Goal: Check status: Check status

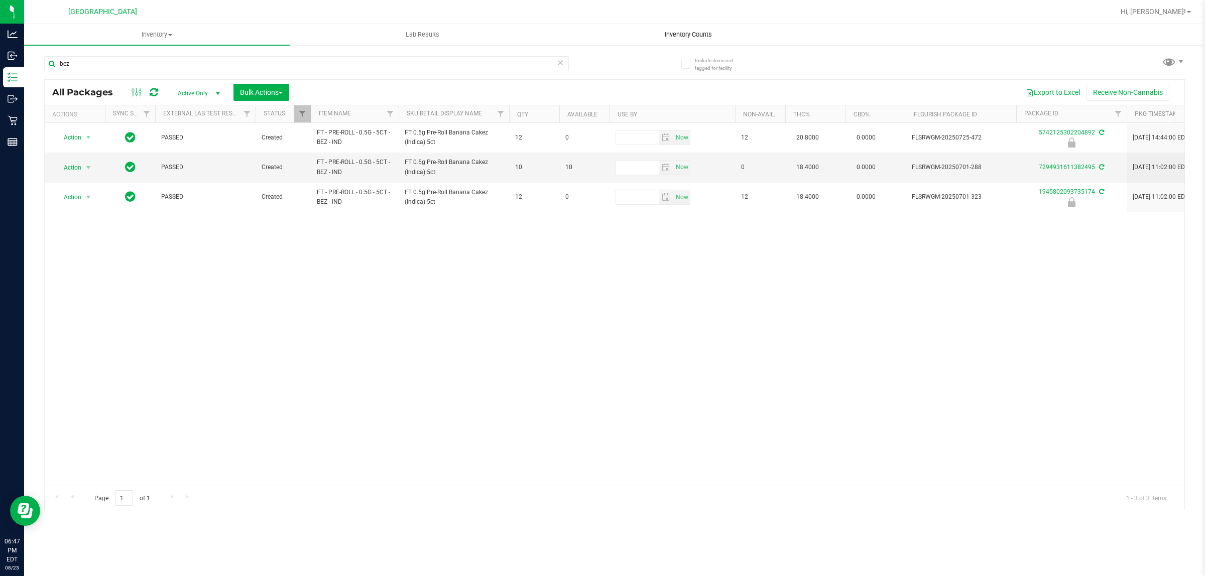
click at [694, 25] on uib-tab-heading "Inventory Counts" at bounding box center [688, 35] width 264 height 20
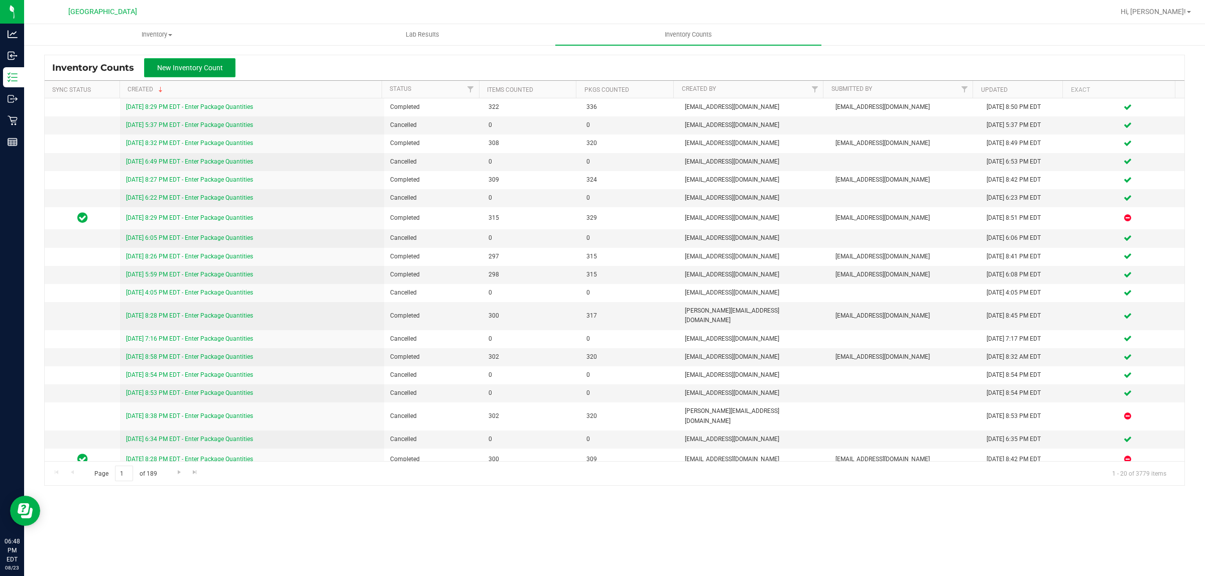
click at [208, 68] on span "New Inventory Count" at bounding box center [190, 68] width 66 height 8
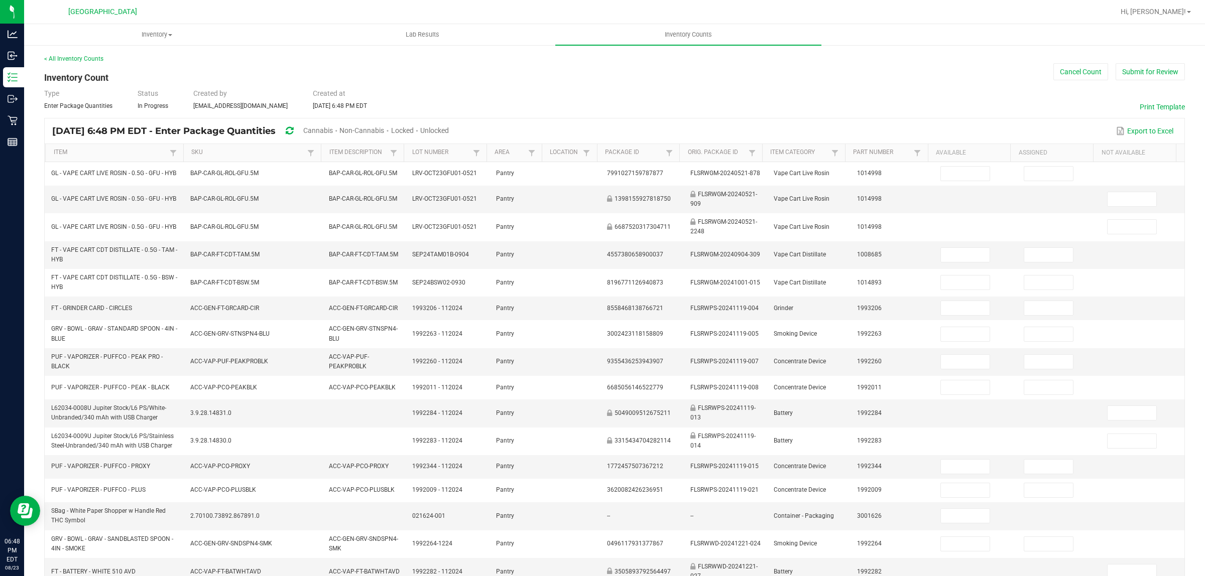
click at [333, 127] on span "Cannabis" at bounding box center [318, 130] width 30 height 8
click at [449, 130] on span "Unlocked" at bounding box center [435, 130] width 29 height 8
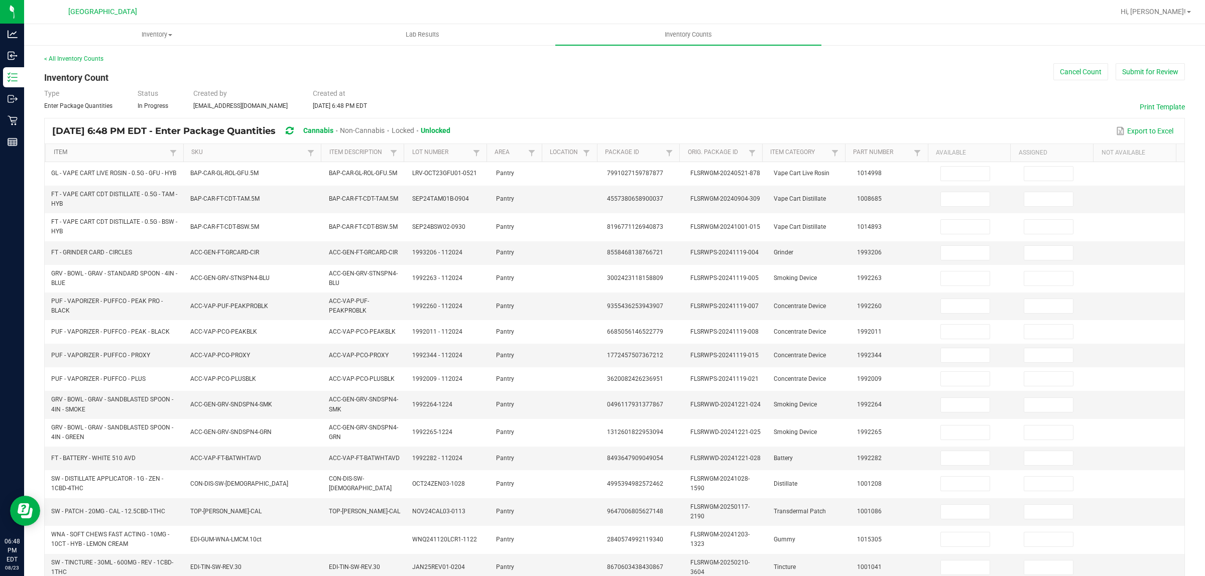
click at [59, 154] on link "Item" at bounding box center [110, 153] width 113 height 8
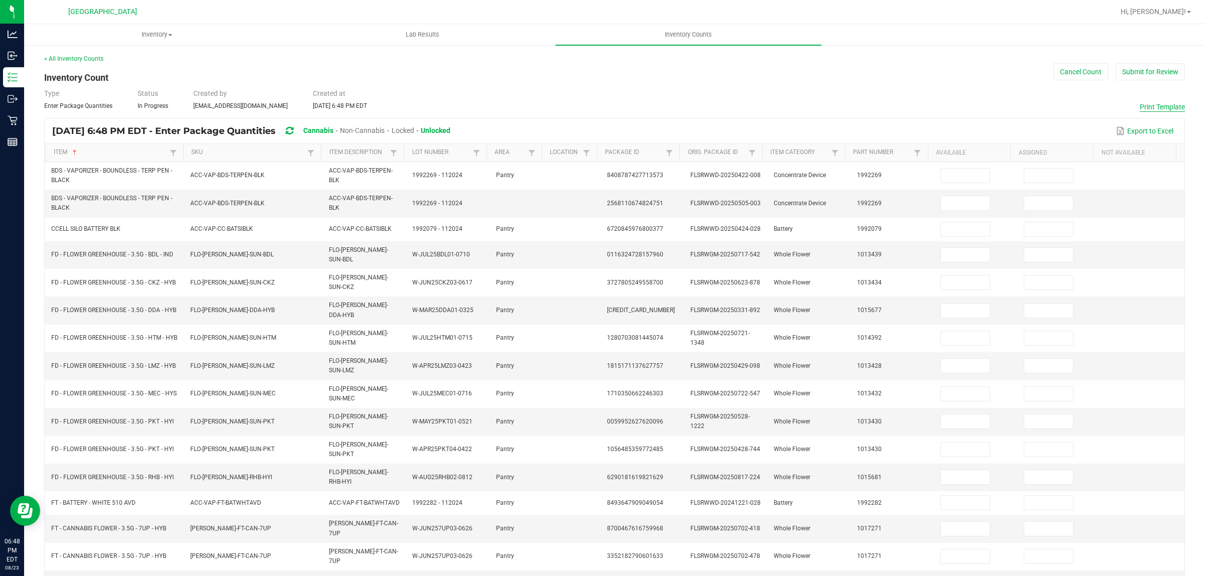
click at [1152, 103] on button "Print Template" at bounding box center [1161, 107] width 45 height 10
click at [1070, 70] on button "Cancel Count" at bounding box center [1080, 71] width 55 height 17
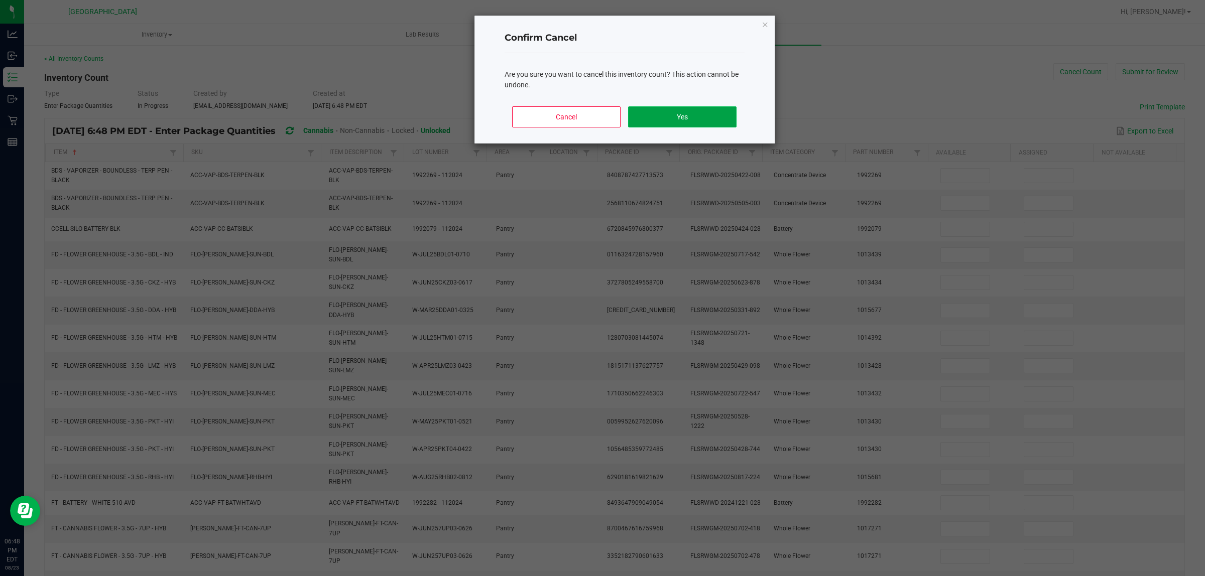
click at [691, 115] on button "Yes" at bounding box center [682, 116] width 108 height 21
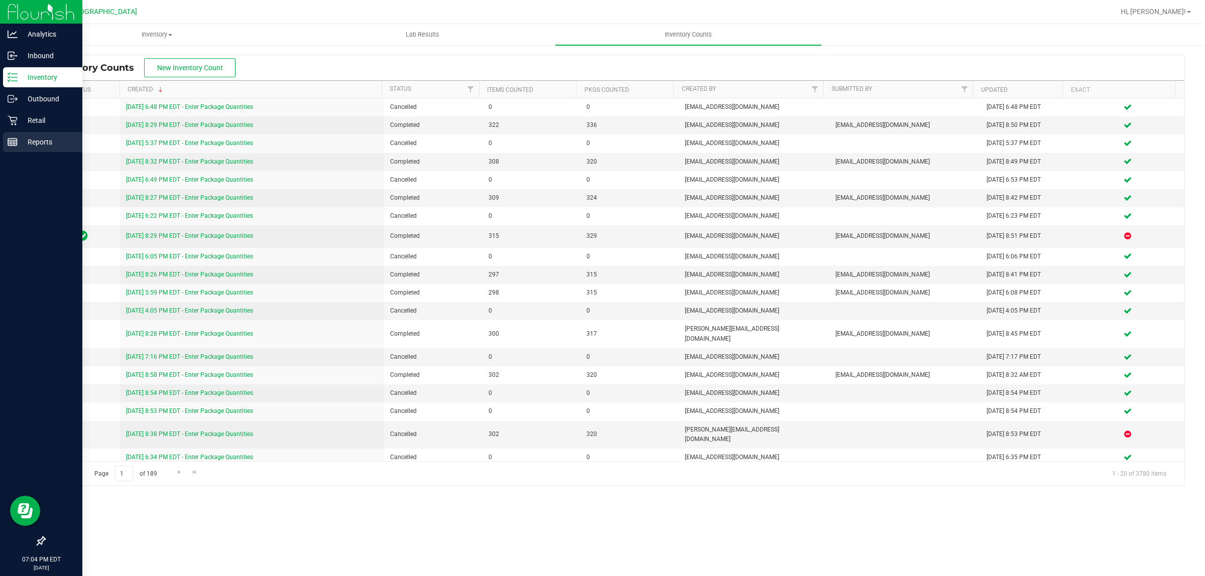
click at [40, 143] on p "Reports" at bounding box center [48, 142] width 60 height 12
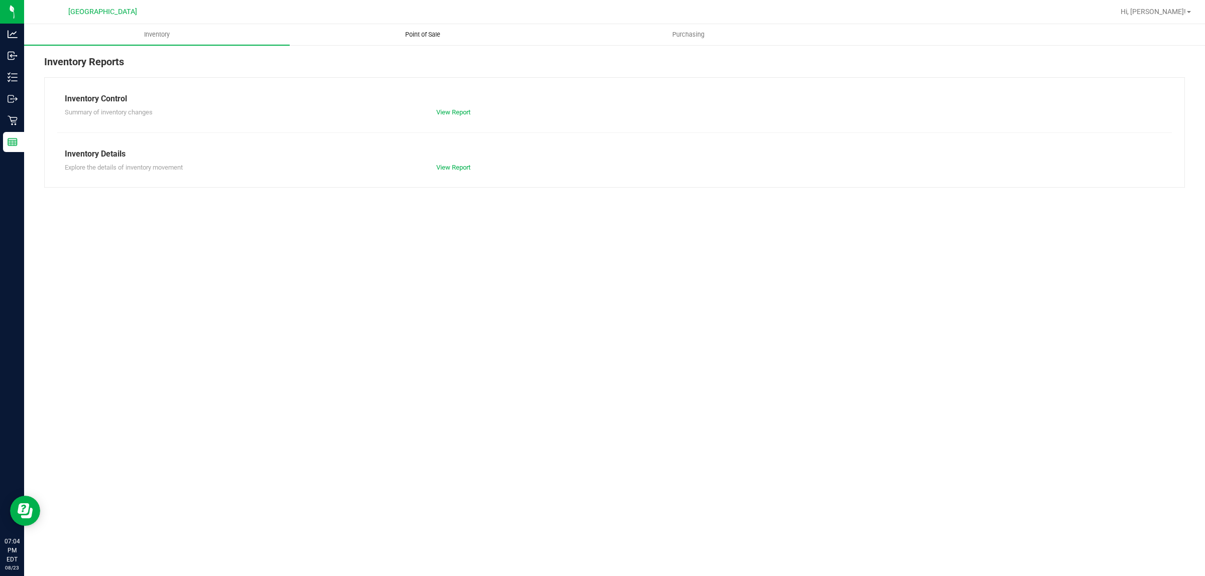
click at [402, 28] on uib-tab-heading "Point of Sale" at bounding box center [422, 35] width 264 height 20
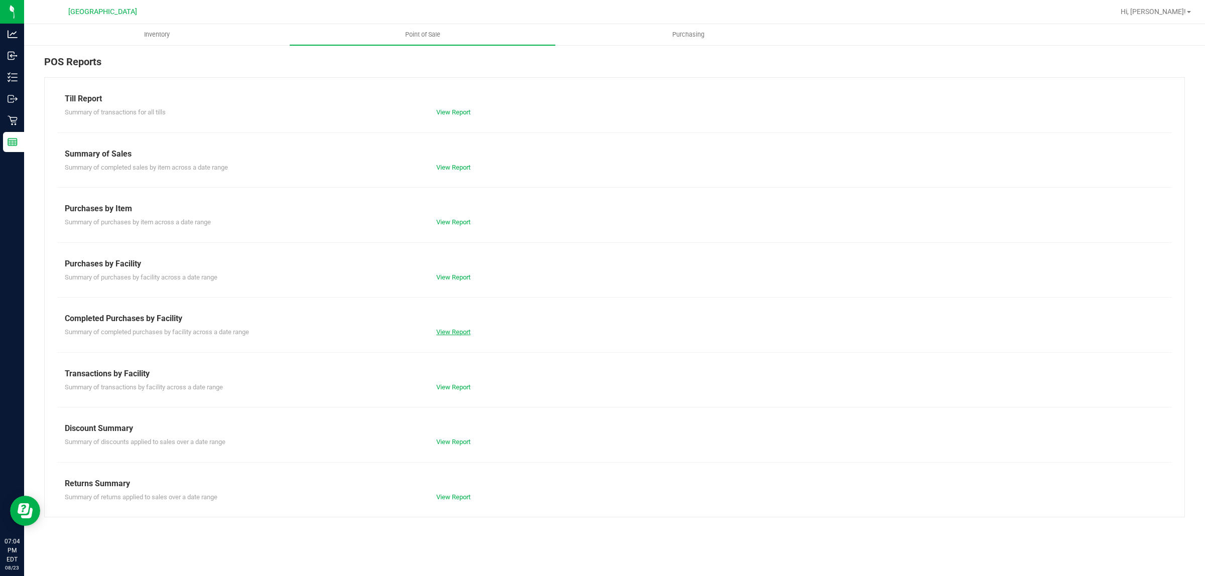
click at [461, 332] on link "View Report" at bounding box center [453, 332] width 34 height 8
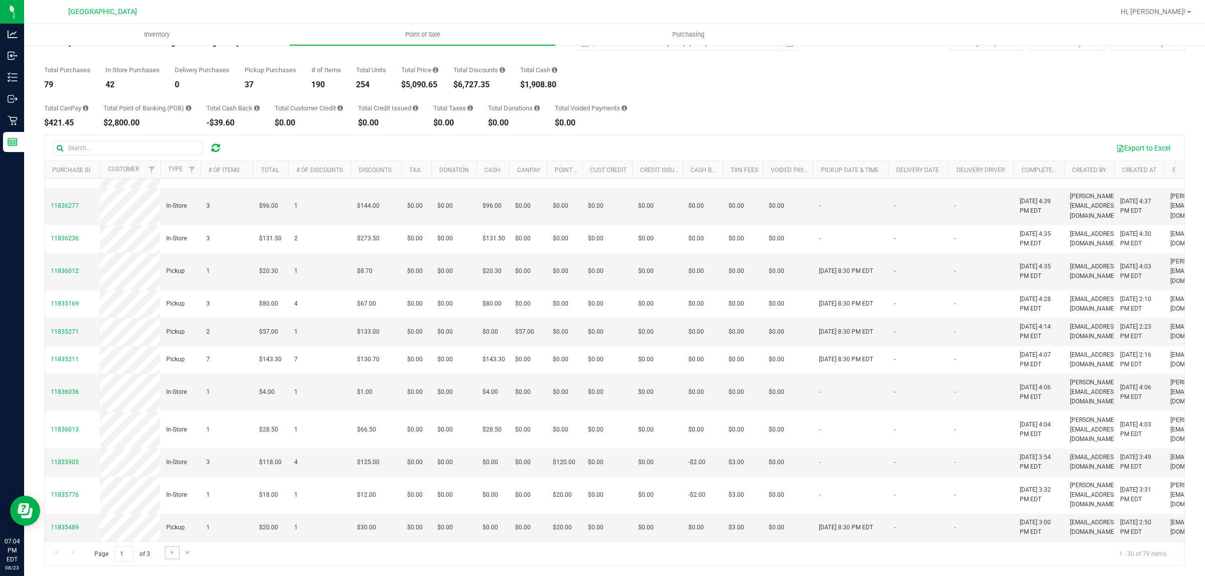
click at [167, 554] on link "Go to the next page" at bounding box center [172, 553] width 15 height 14
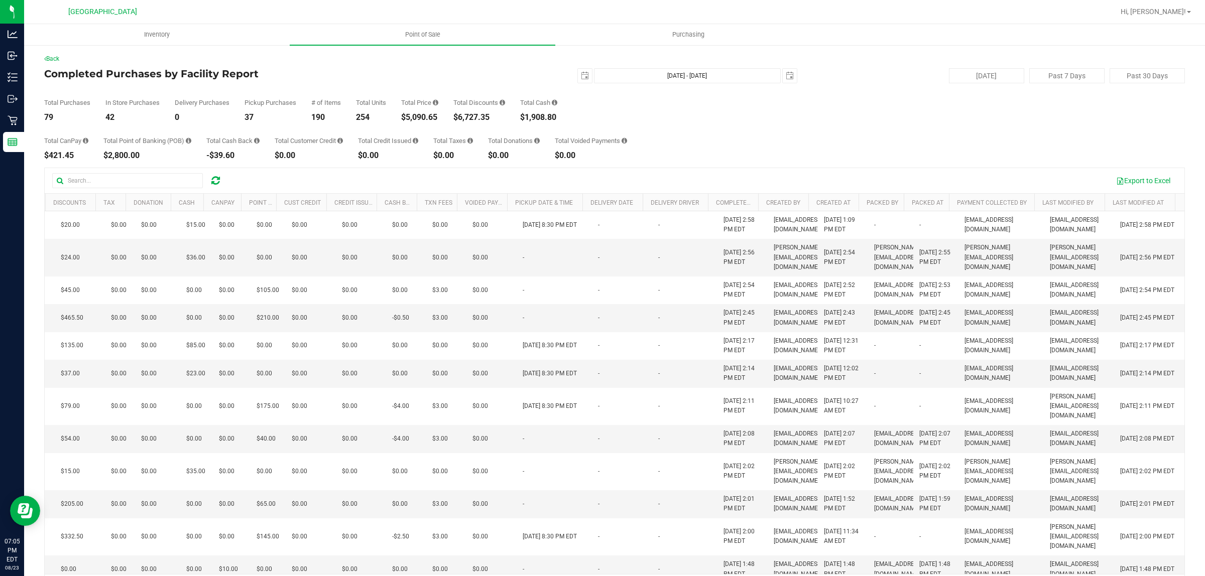
click at [788, 152] on div "Total CanPay $421.45 Total Point of Banking (POB) $2,800.00 Total Cash Back -$3…" at bounding box center [614, 140] width 1140 height 38
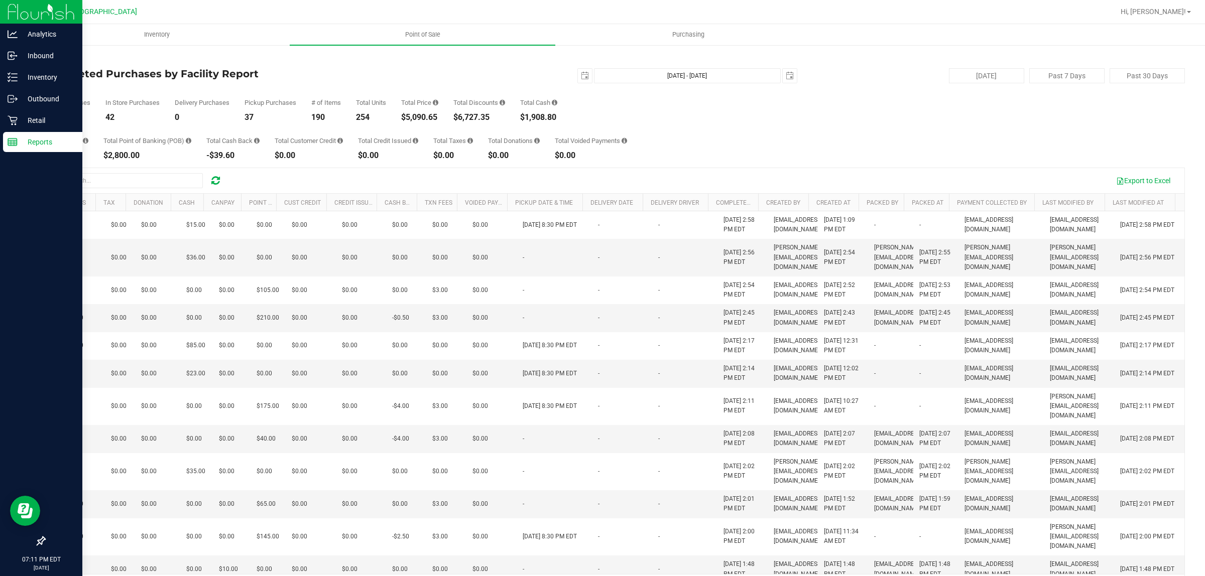
click at [13, 14] on img at bounding box center [41, 12] width 67 height 24
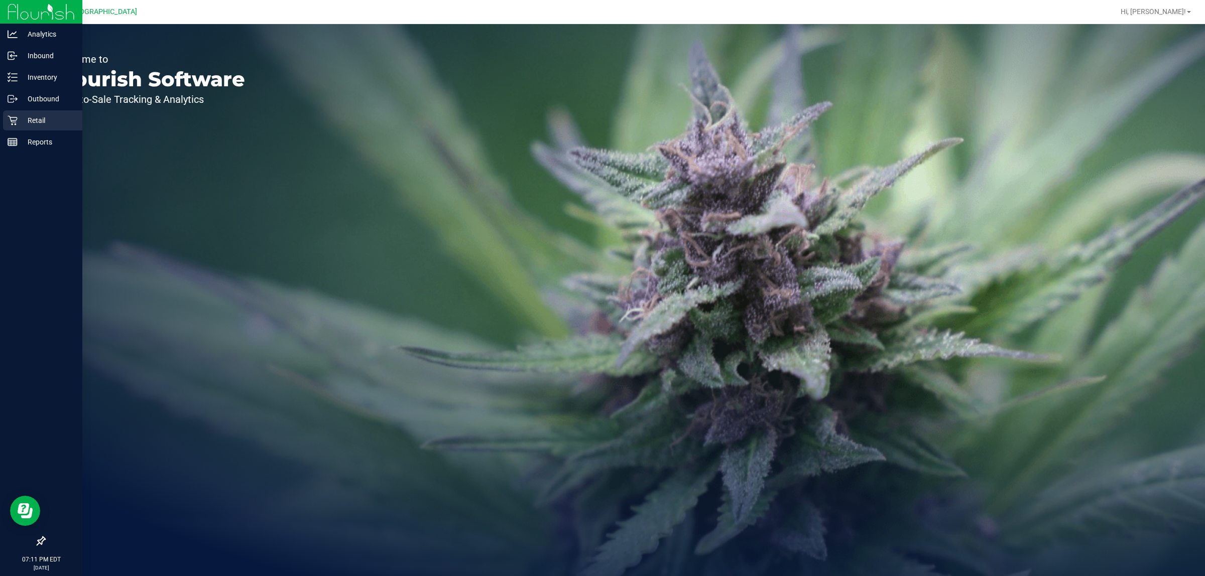
click at [47, 111] on div "Retail" at bounding box center [42, 120] width 79 height 20
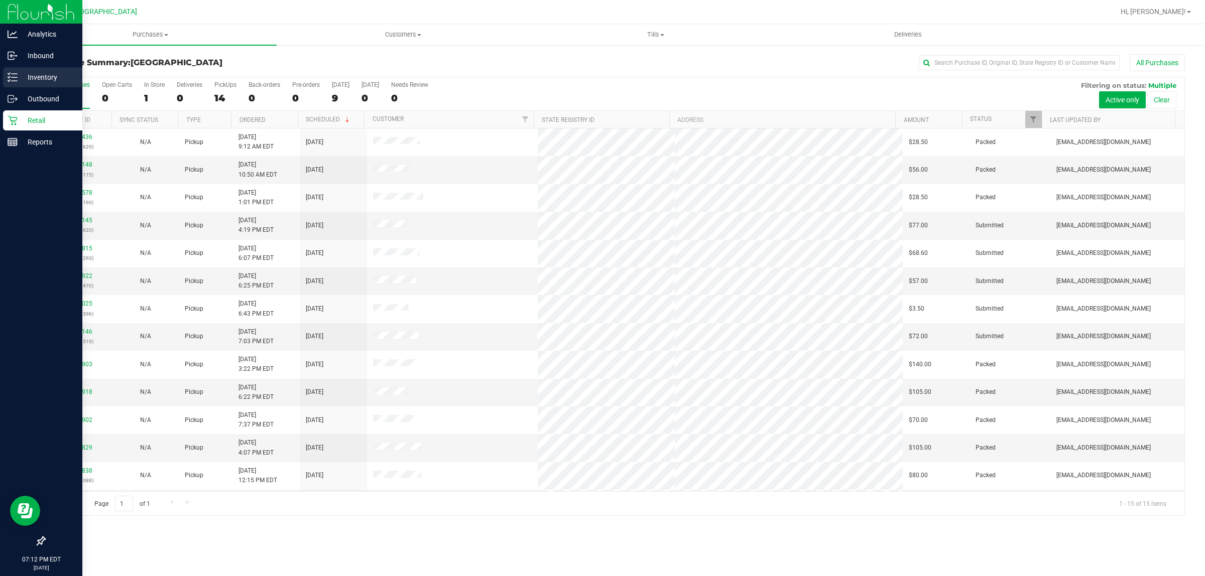
click at [31, 71] on p "Inventory" at bounding box center [48, 77] width 60 height 12
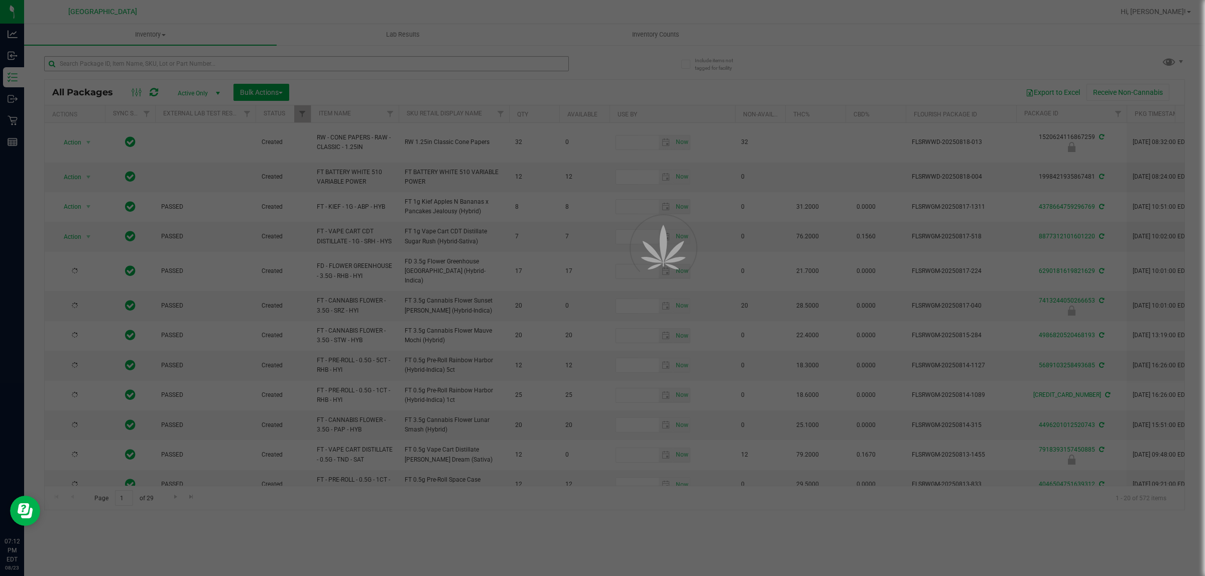
click at [123, 64] on div at bounding box center [602, 288] width 1205 height 576
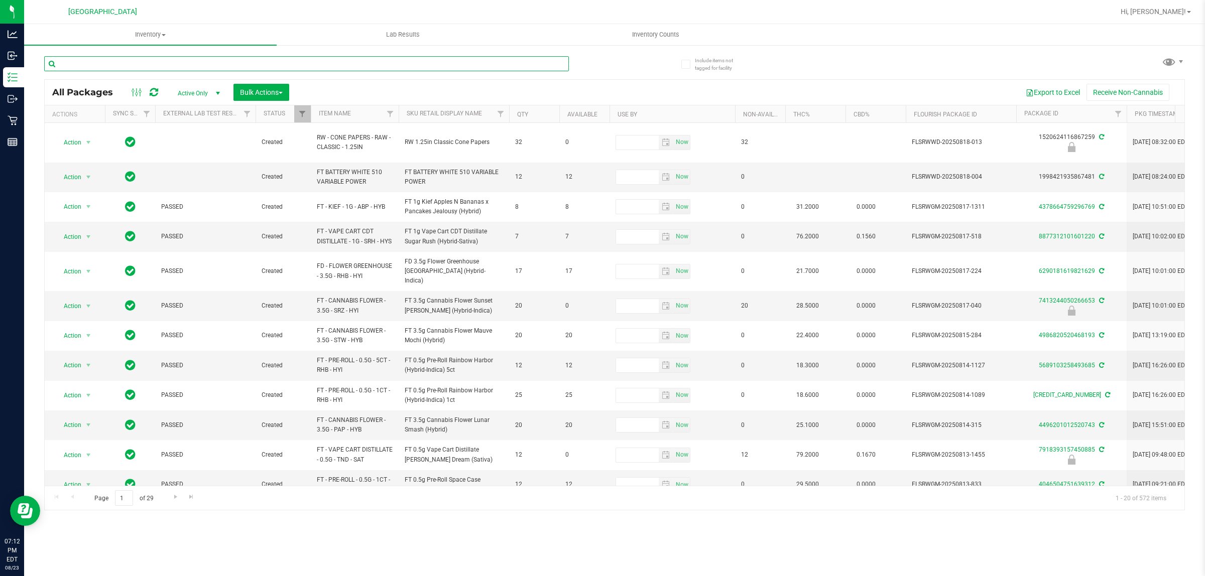
click at [116, 63] on input "text" at bounding box center [306, 63] width 524 height 15
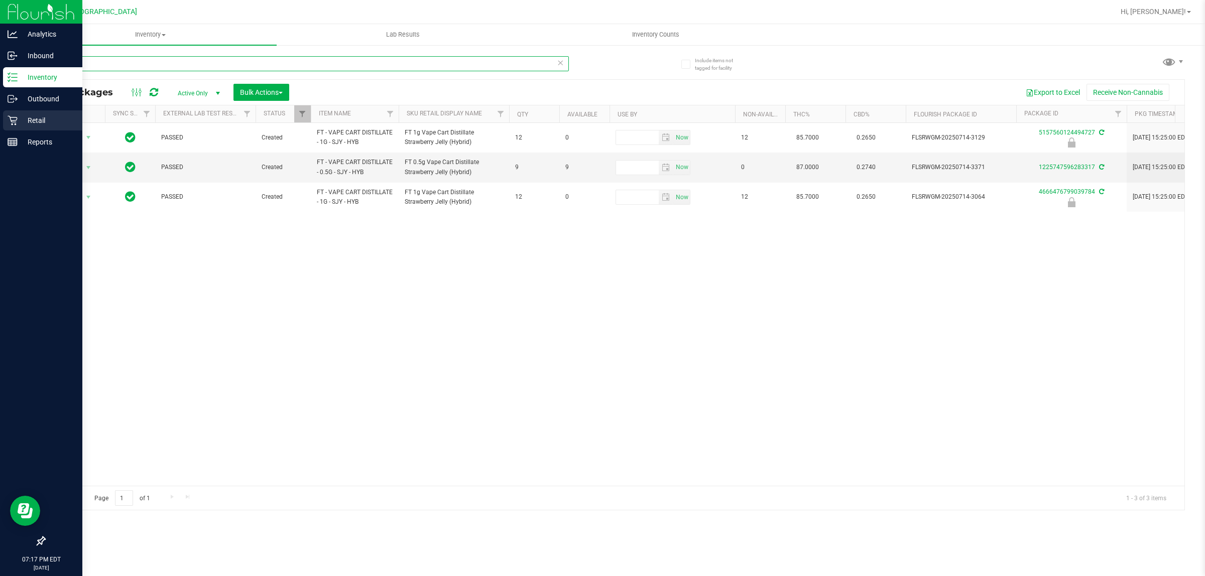
type input "sjy"
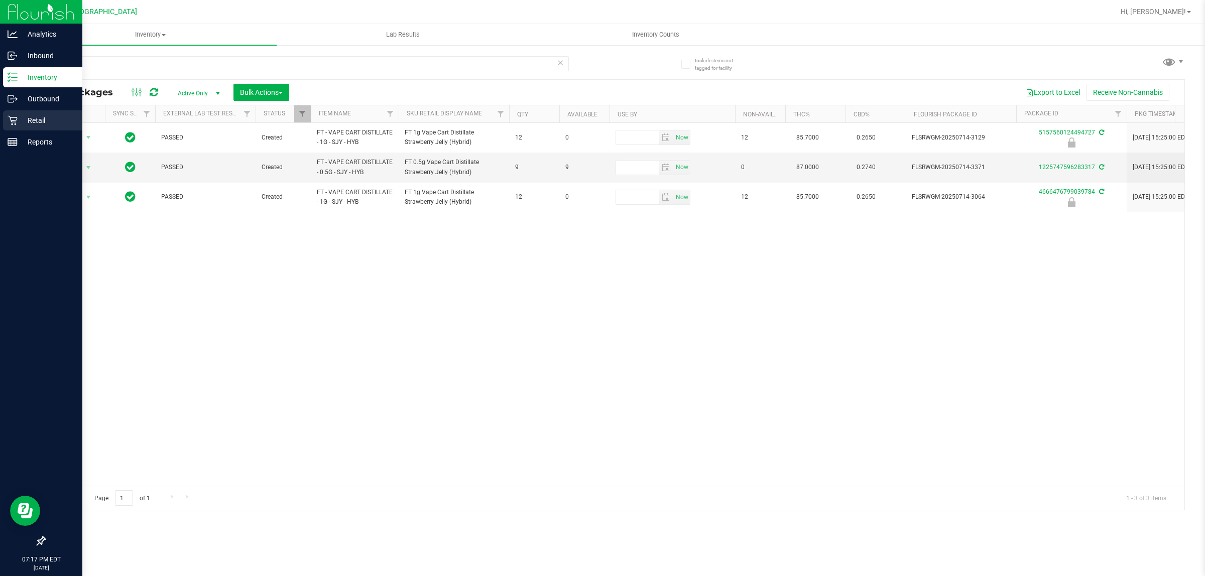
click at [4, 121] on div "Retail" at bounding box center [42, 120] width 79 height 20
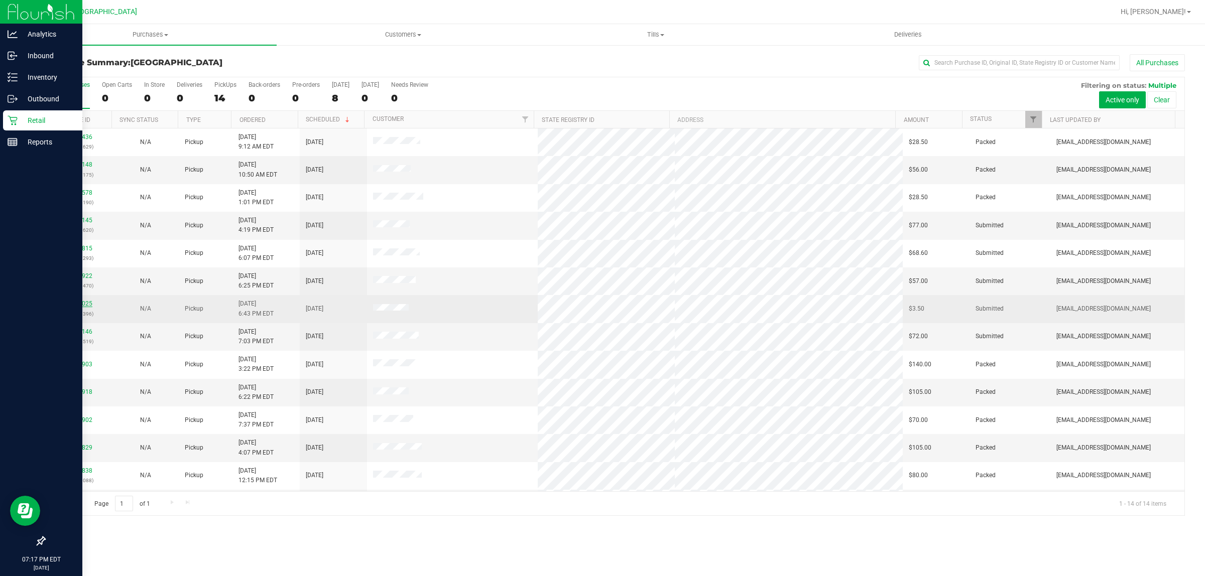
click at [75, 304] on link "11837025" at bounding box center [78, 303] width 28 height 7
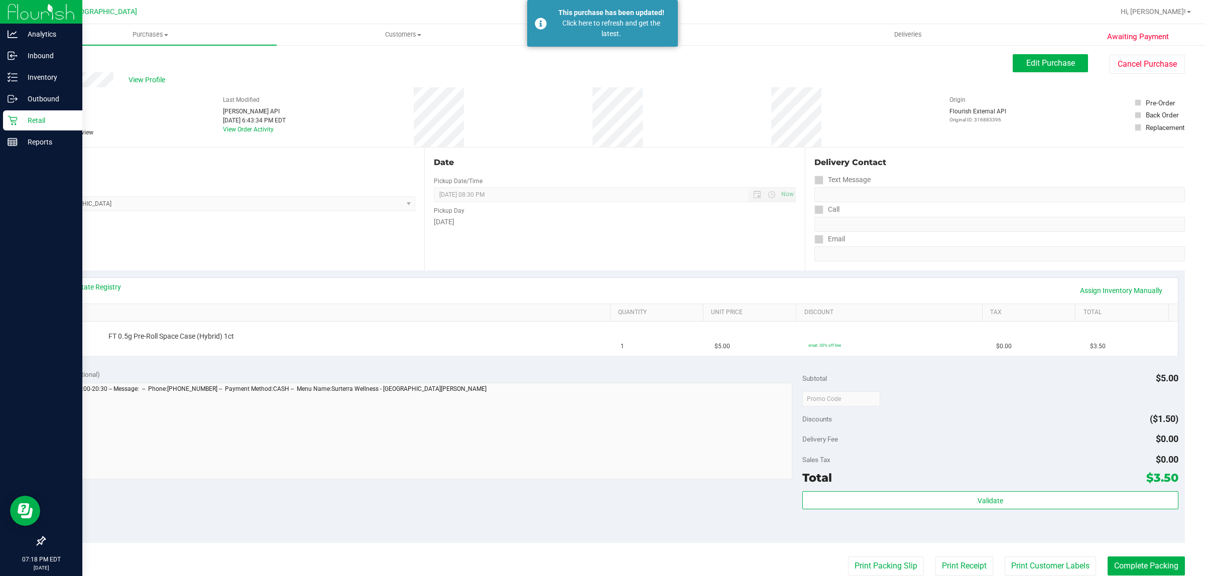
click at [11, 120] on icon at bounding box center [13, 121] width 10 height 10
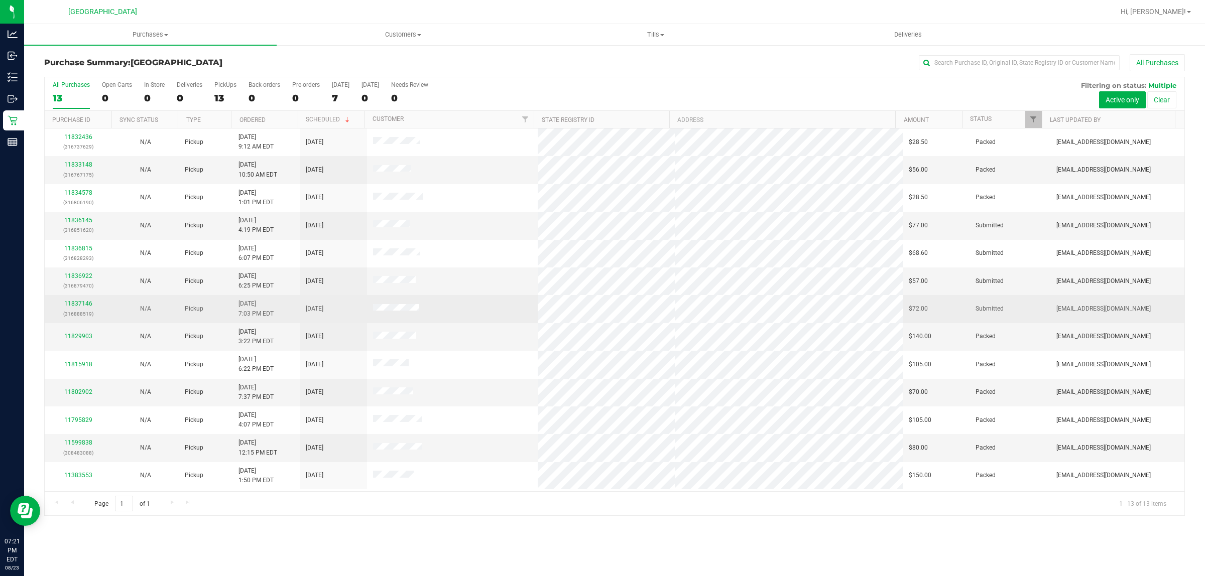
click at [70, 310] on p "(316888519)" at bounding box center [78, 314] width 55 height 10
click at [72, 305] on link "11837146" at bounding box center [78, 303] width 28 height 7
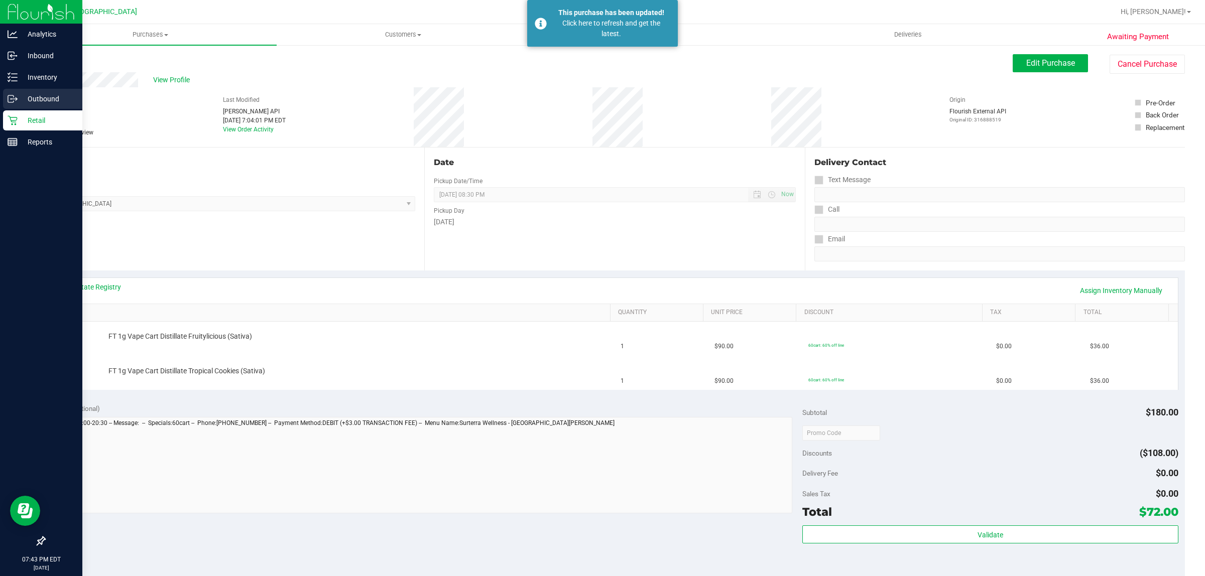
click at [16, 99] on icon at bounding box center [17, 100] width 2 height 2
click at [24, 113] on div "Retail" at bounding box center [42, 120] width 79 height 20
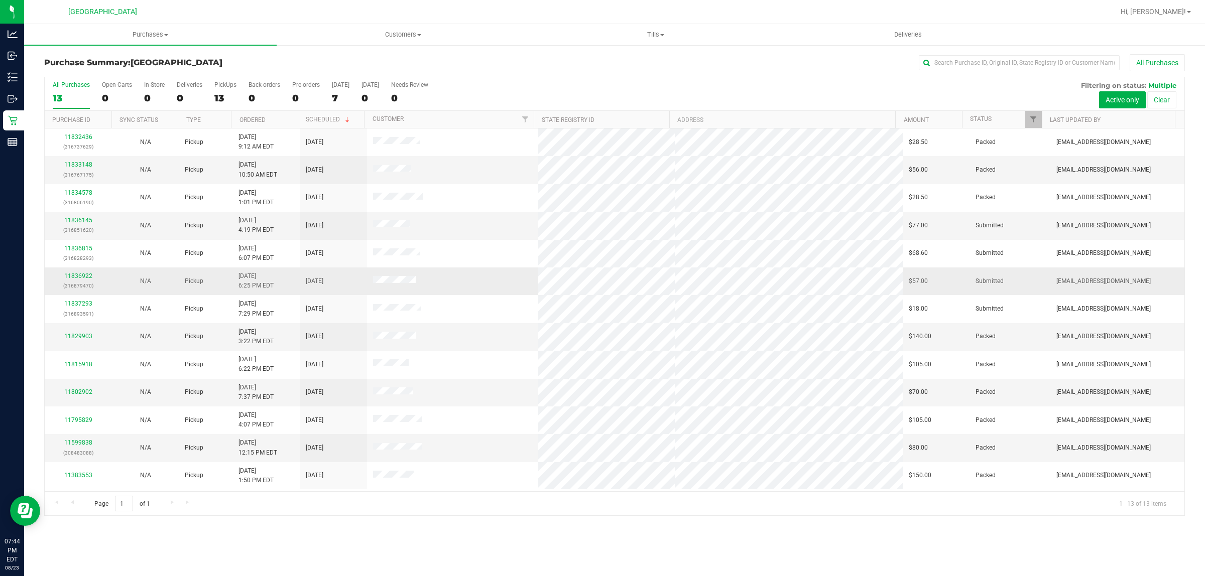
click at [236, 287] on td "[DATE] 6:25 PM EDT" at bounding box center [265, 282] width 67 height 28
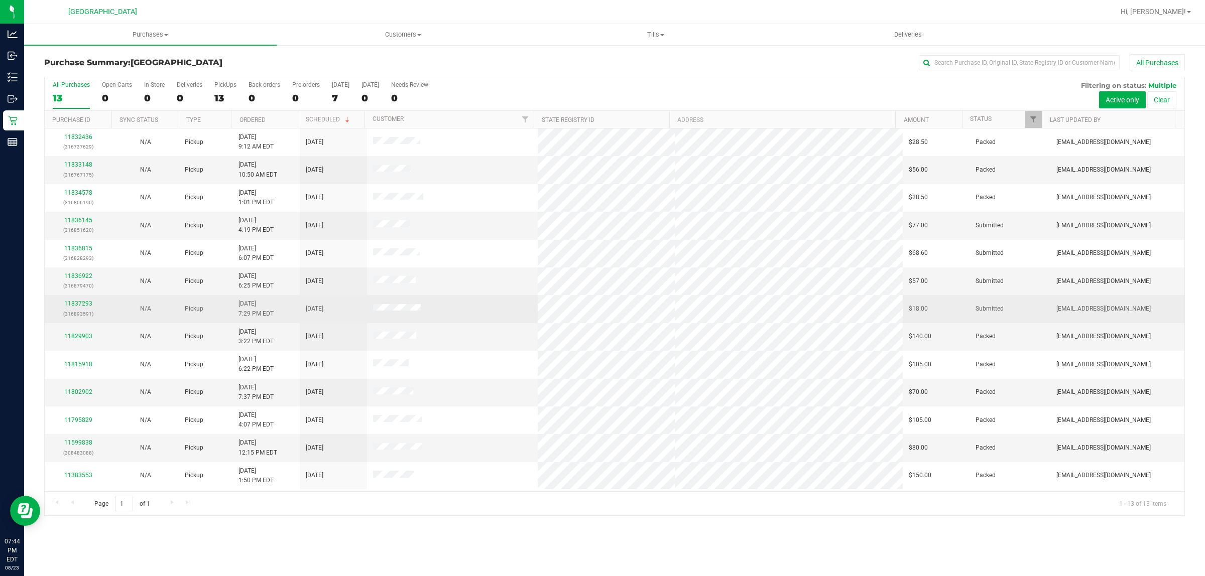
click at [86, 298] on td "11837293 (316893591)" at bounding box center [78, 309] width 67 height 28
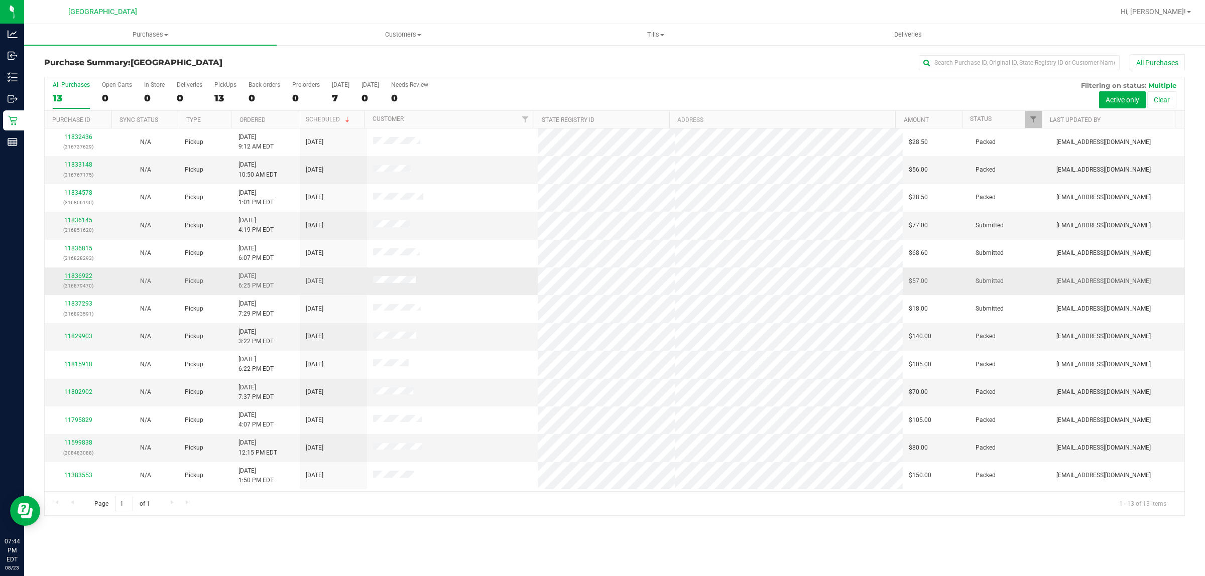
click at [84, 278] on link "11836922" at bounding box center [78, 276] width 28 height 7
